Goal: Information Seeking & Learning: Learn about a topic

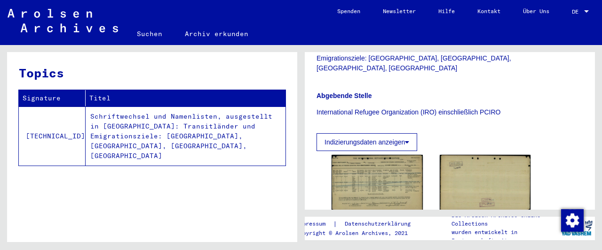
scroll to position [244, 0]
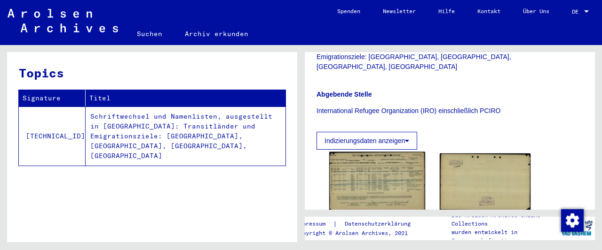
click at [386, 156] on img at bounding box center [376, 182] width 95 height 61
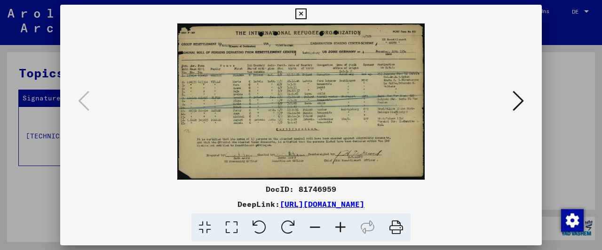
click at [386, 156] on img at bounding box center [300, 101] width 417 height 156
click at [339, 227] on icon at bounding box center [340, 228] width 25 height 29
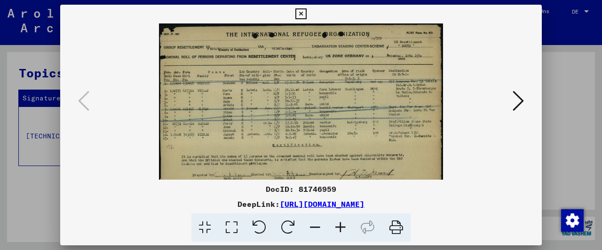
click at [339, 227] on icon at bounding box center [340, 228] width 25 height 29
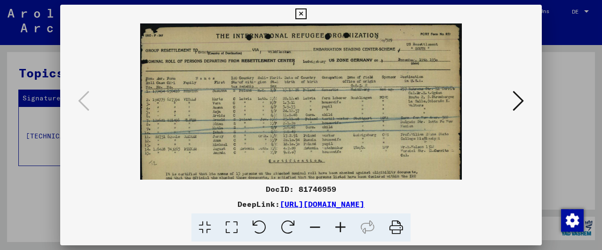
click at [339, 227] on icon at bounding box center [340, 228] width 25 height 29
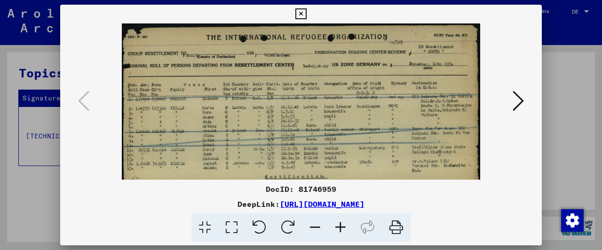
click at [339, 227] on icon at bounding box center [340, 228] width 25 height 29
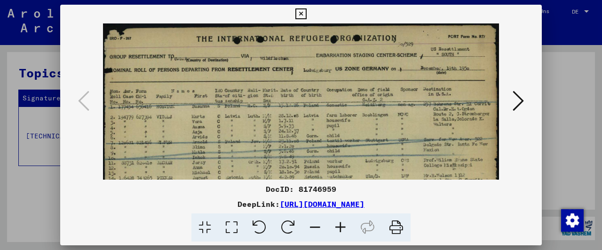
click at [339, 227] on icon at bounding box center [340, 228] width 25 height 29
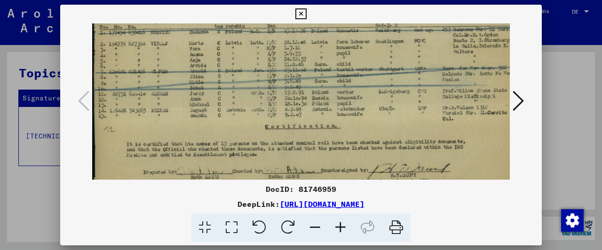
scroll to position [83, 0]
drag, startPoint x: 313, startPoint y: 144, endPoint x: 339, endPoint y: 67, distance: 81.3
click at [339, 67] on img at bounding box center [308, 78] width 432 height 274
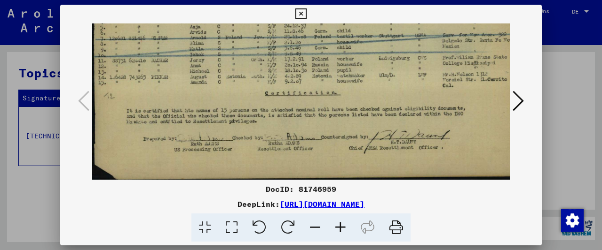
scroll to position [117, 0]
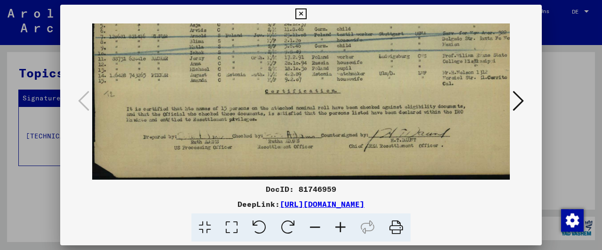
drag, startPoint x: 344, startPoint y: 159, endPoint x: 356, endPoint y: 121, distance: 40.0
click at [356, 121] on img at bounding box center [308, 43] width 432 height 274
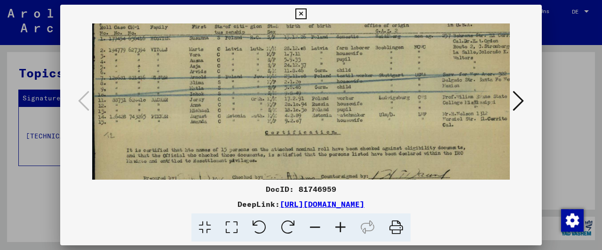
drag, startPoint x: 354, startPoint y: 101, endPoint x: 357, endPoint y: 140, distance: 38.7
click at [357, 139] on img at bounding box center [308, 84] width 432 height 274
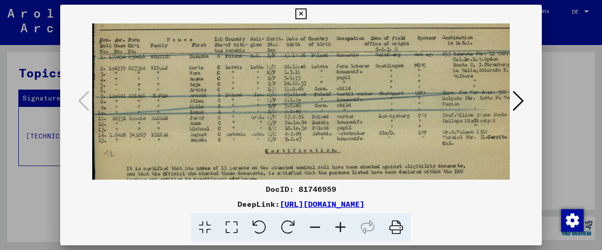
scroll to position [57, 0]
drag, startPoint x: 277, startPoint y: 133, endPoint x: 284, endPoint y: 149, distance: 18.1
click at [284, 149] on img at bounding box center [308, 103] width 432 height 274
click at [520, 103] on icon at bounding box center [517, 101] width 11 height 23
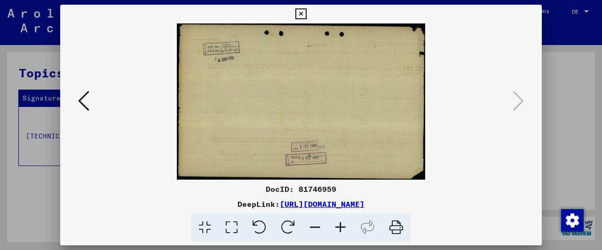
scroll to position [0, 0]
click at [82, 100] on icon at bounding box center [83, 101] width 11 height 23
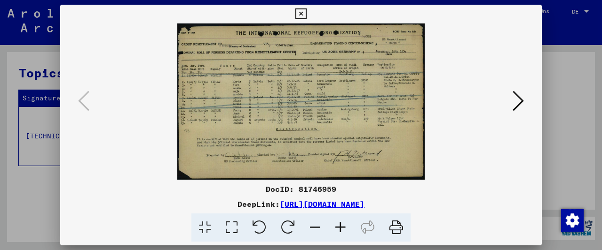
click at [336, 227] on icon at bounding box center [340, 228] width 25 height 29
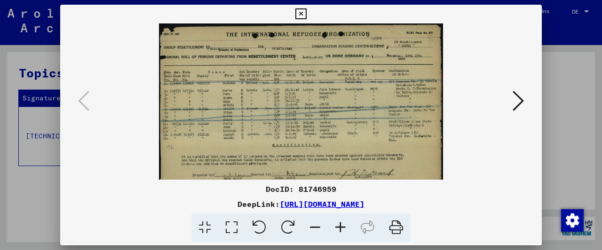
click at [336, 227] on icon at bounding box center [340, 228] width 25 height 29
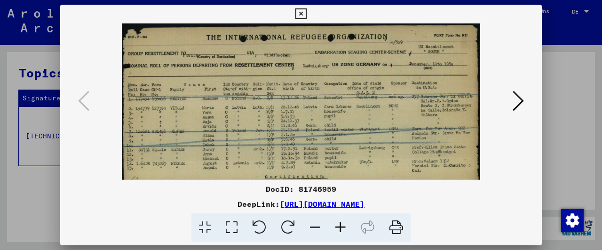
click at [336, 227] on icon at bounding box center [340, 228] width 25 height 29
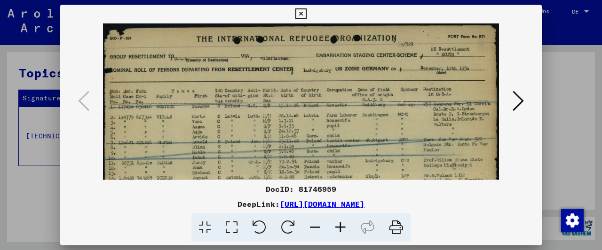
click at [336, 227] on icon at bounding box center [340, 228] width 25 height 29
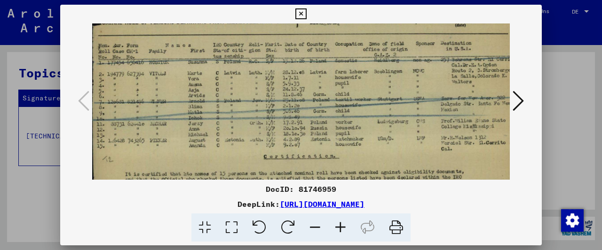
scroll to position [55, 1]
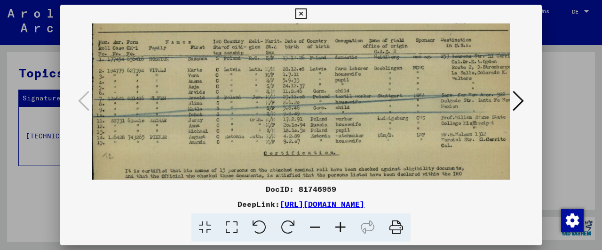
drag, startPoint x: 354, startPoint y: 147, endPoint x: 353, endPoint y: 96, distance: 50.3
click at [353, 96] on img at bounding box center [307, 105] width 432 height 274
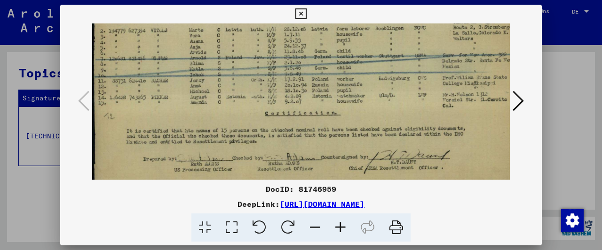
drag, startPoint x: 351, startPoint y: 145, endPoint x: 359, endPoint y: 121, distance: 25.9
click at [359, 121] on img at bounding box center [308, 65] width 432 height 274
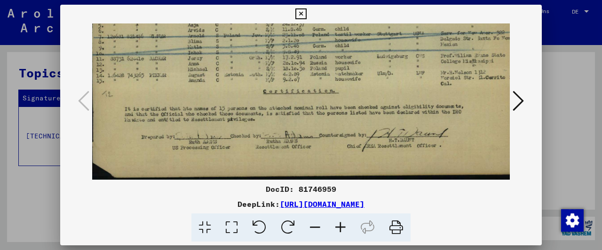
scroll to position [117, 0]
drag, startPoint x: 317, startPoint y: 141, endPoint x: 316, endPoint y: 113, distance: 27.3
click at [316, 114] on img at bounding box center [308, 43] width 432 height 274
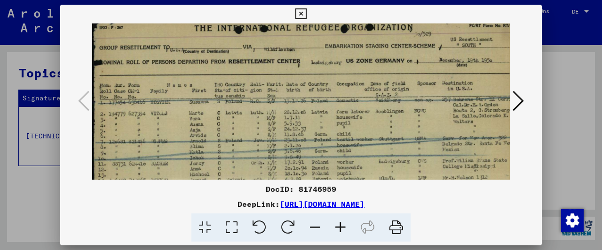
scroll to position [5, 0]
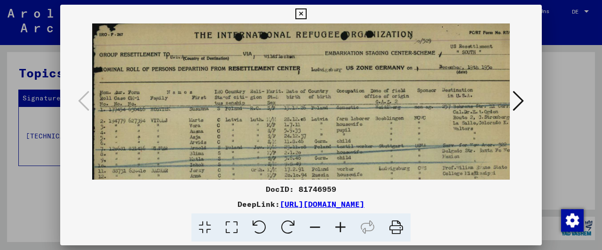
drag, startPoint x: 317, startPoint y: 84, endPoint x: 328, endPoint y: 193, distance: 109.6
click at [328, 193] on div "DocID: 81746959 DeepLink: [URL][DOMAIN_NAME]" at bounding box center [300, 124] width 481 height 238
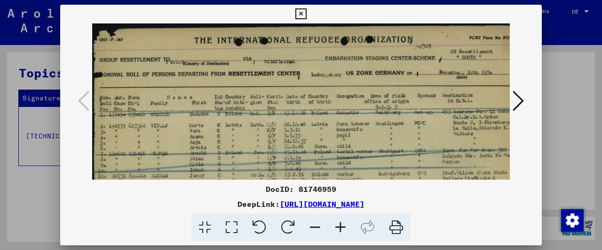
drag, startPoint x: 287, startPoint y: 115, endPoint x: 316, endPoint y: 130, distance: 32.8
click at [316, 130] on img at bounding box center [308, 160] width 432 height 274
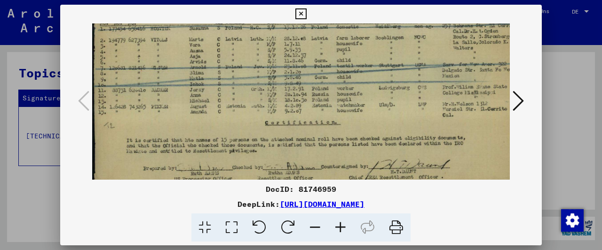
scroll to position [88, 0]
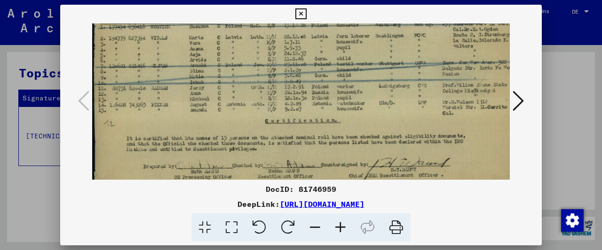
drag, startPoint x: 299, startPoint y: 135, endPoint x: 318, endPoint y: 52, distance: 85.3
click at [318, 52] on img at bounding box center [308, 73] width 432 height 274
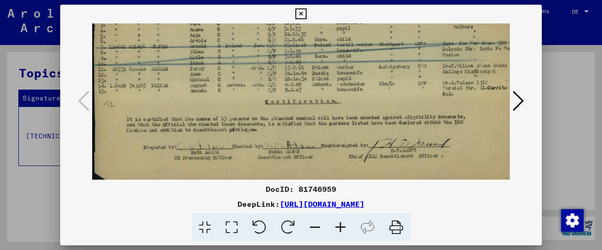
drag, startPoint x: 305, startPoint y: 103, endPoint x: 310, endPoint y: 84, distance: 19.5
click at [310, 84] on img at bounding box center [308, 53] width 432 height 274
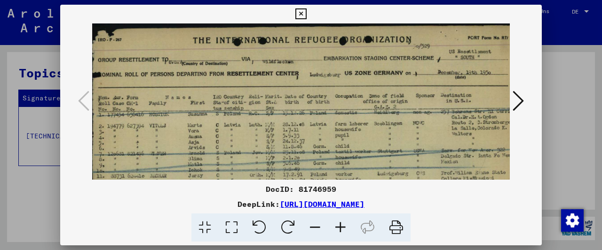
scroll to position [0, 0]
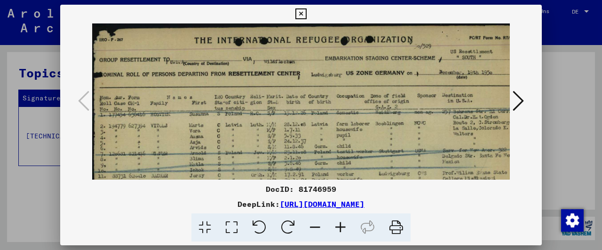
drag, startPoint x: 283, startPoint y: 94, endPoint x: 288, endPoint y: 204, distance: 110.1
click at [286, 206] on div "DocID: 81746959 DeepLink: [URL][DOMAIN_NAME]" at bounding box center [300, 124] width 481 height 238
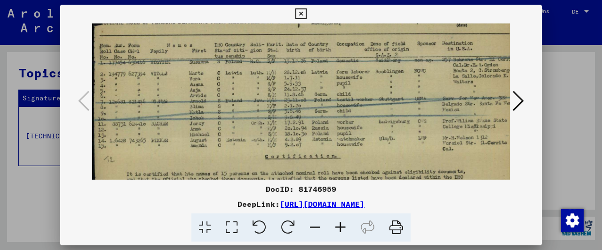
scroll to position [54, 0]
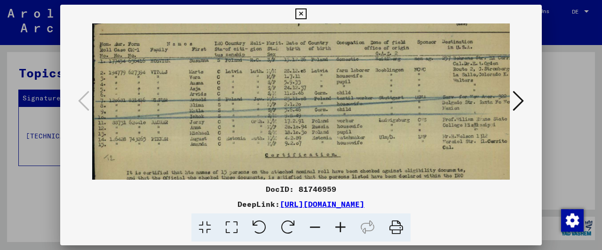
drag, startPoint x: 270, startPoint y: 143, endPoint x: 282, endPoint y: 98, distance: 46.4
click at [282, 98] on img at bounding box center [308, 107] width 432 height 274
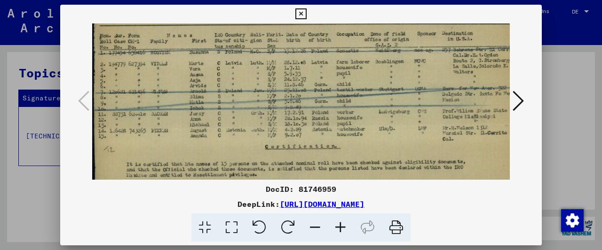
scroll to position [63, 0]
drag, startPoint x: 222, startPoint y: 140, endPoint x: 284, endPoint y: 131, distance: 62.7
click at [284, 131] on img at bounding box center [308, 98] width 432 height 274
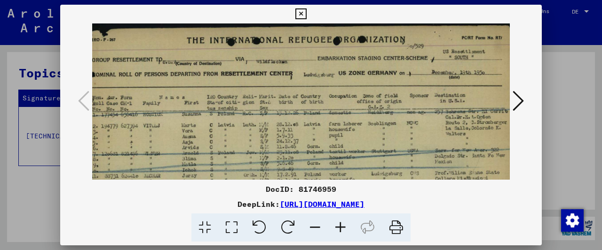
scroll to position [0, 2]
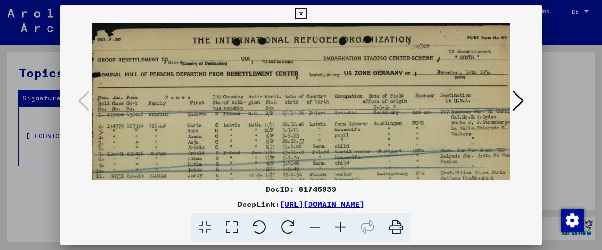
drag, startPoint x: 261, startPoint y: 78, endPoint x: 260, endPoint y: 167, distance: 88.4
click at [260, 167] on img at bounding box center [306, 160] width 432 height 274
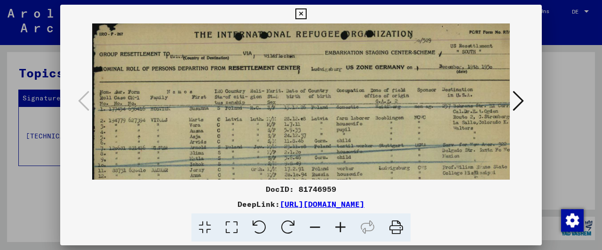
scroll to position [6, 0]
drag, startPoint x: 283, startPoint y: 127, endPoint x: 296, endPoint y: 122, distance: 13.3
click at [296, 122] on img at bounding box center [308, 154] width 432 height 274
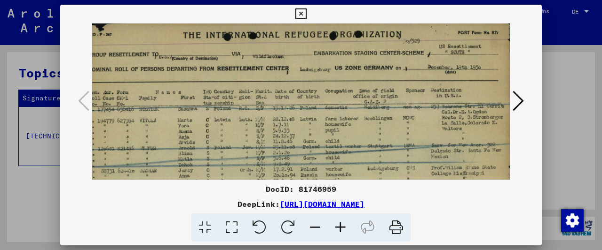
scroll to position [6, 11]
drag, startPoint x: 297, startPoint y: 109, endPoint x: 283, endPoint y: 116, distance: 16.0
click at [283, 116] on img at bounding box center [297, 154] width 432 height 274
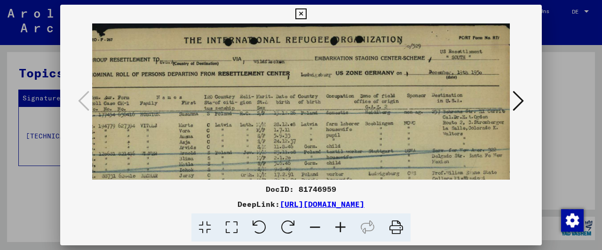
scroll to position [0, 11]
drag, startPoint x: 205, startPoint y: 55, endPoint x: 195, endPoint y: 137, distance: 82.9
click at [195, 137] on img at bounding box center [297, 160] width 432 height 274
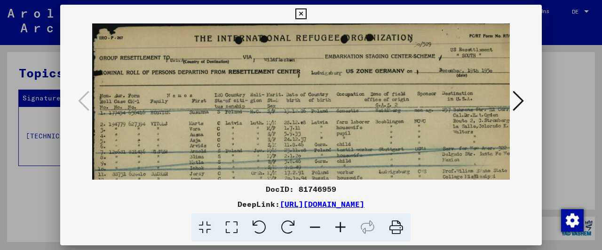
scroll to position [3, 0]
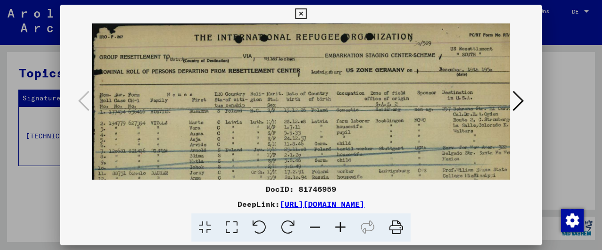
drag, startPoint x: 183, startPoint y: 125, endPoint x: 225, endPoint y: 122, distance: 42.4
click at [225, 122] on img at bounding box center [308, 158] width 432 height 274
